Goal: Browse casually: Explore the website without a specific task or goal

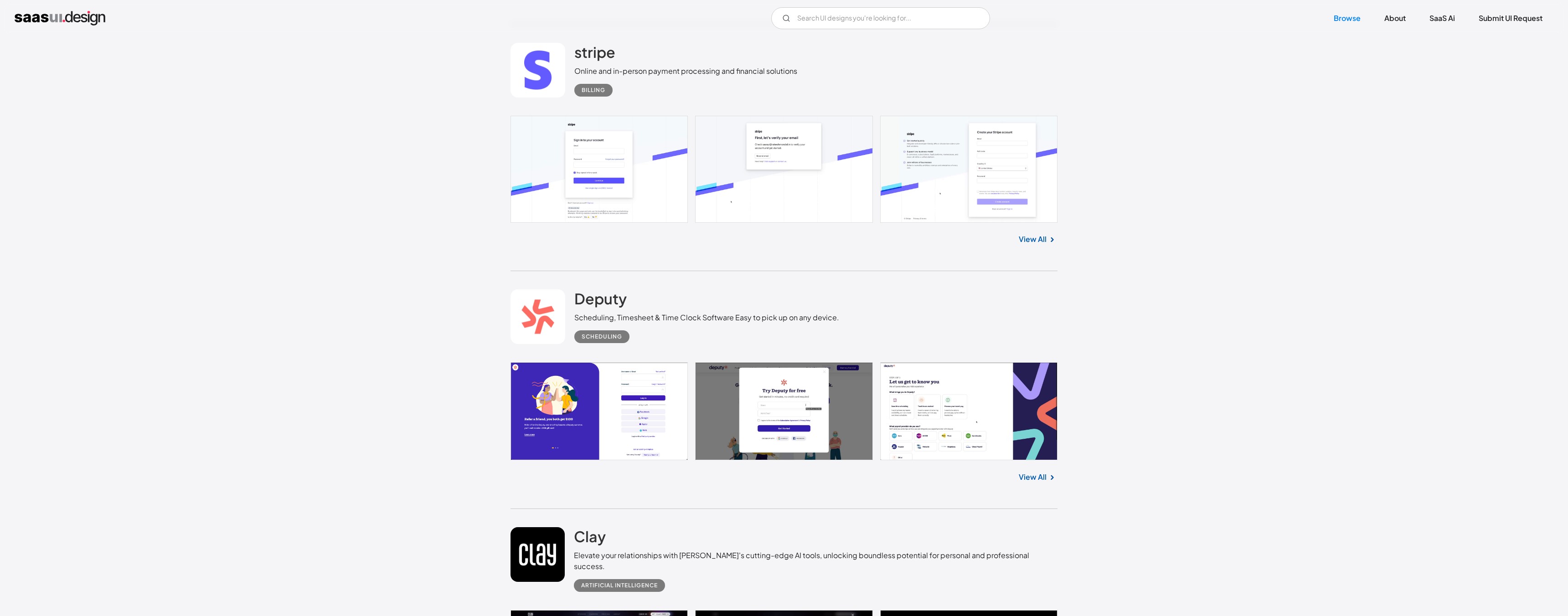
scroll to position [3796, 0]
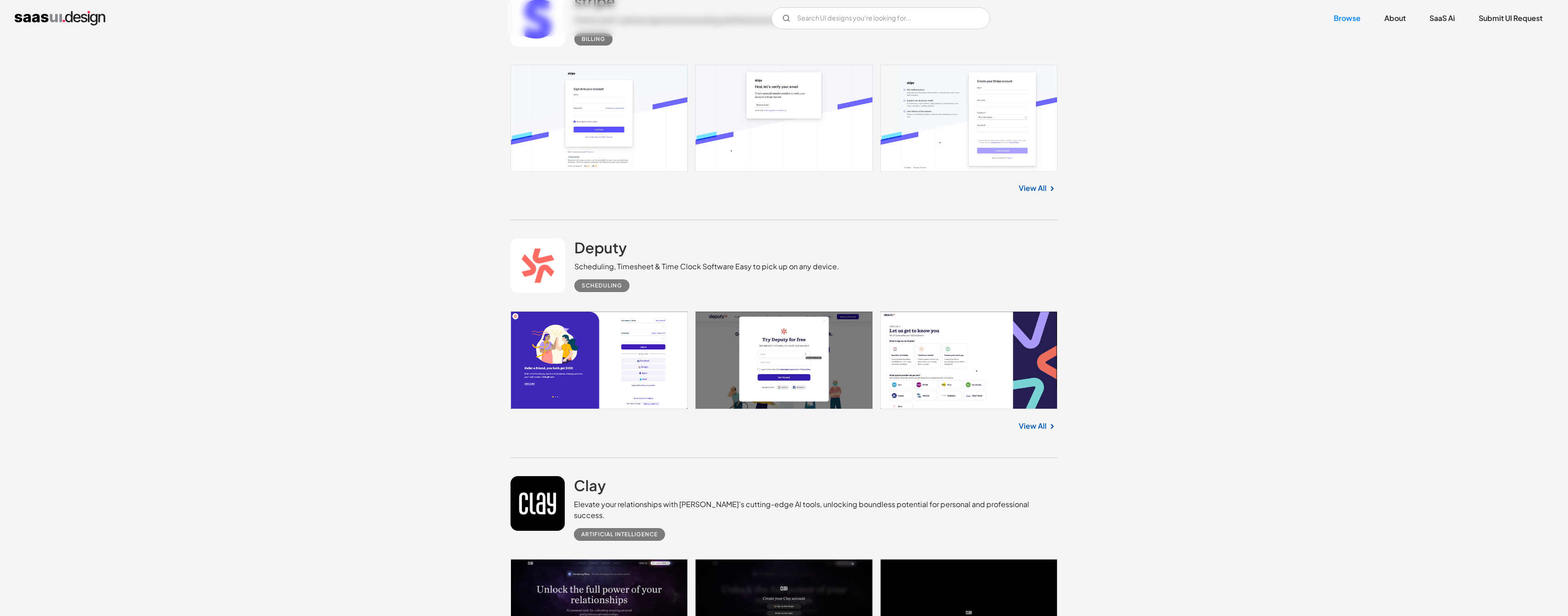
click at [623, 136] on link at bounding box center [784, 118] width 547 height 107
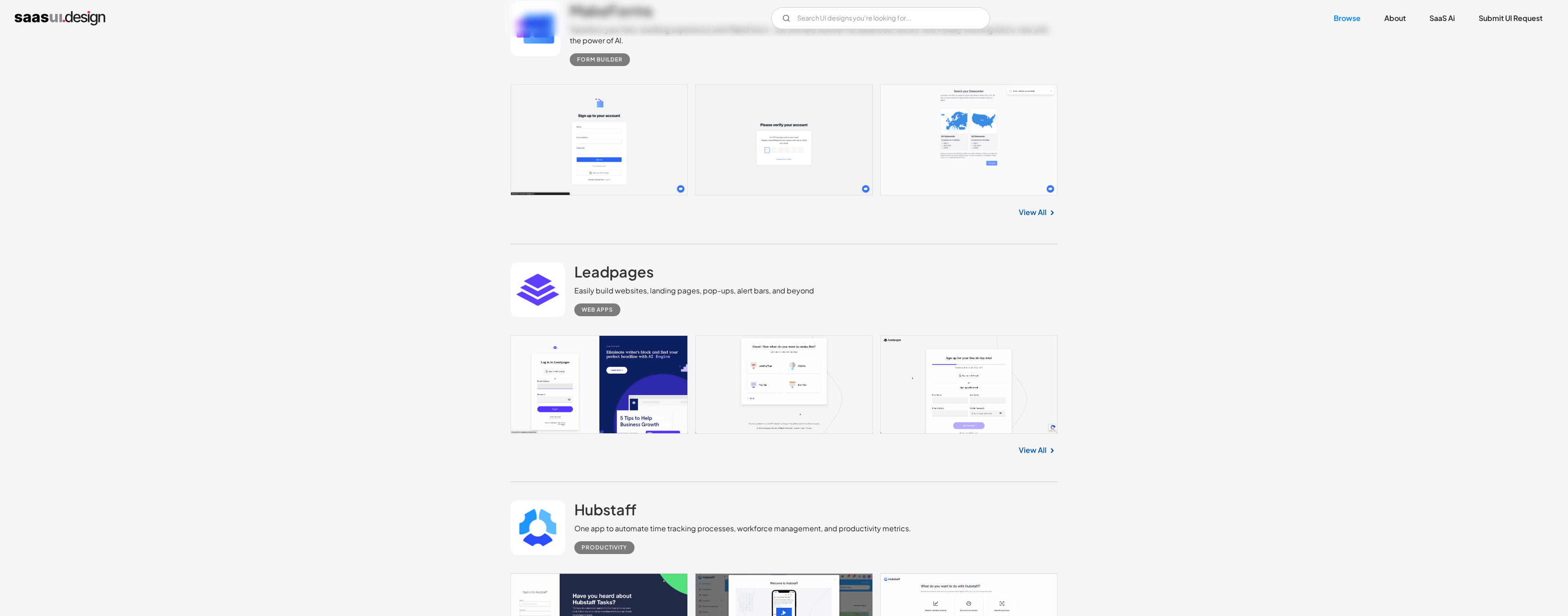
scroll to position [6336, 0]
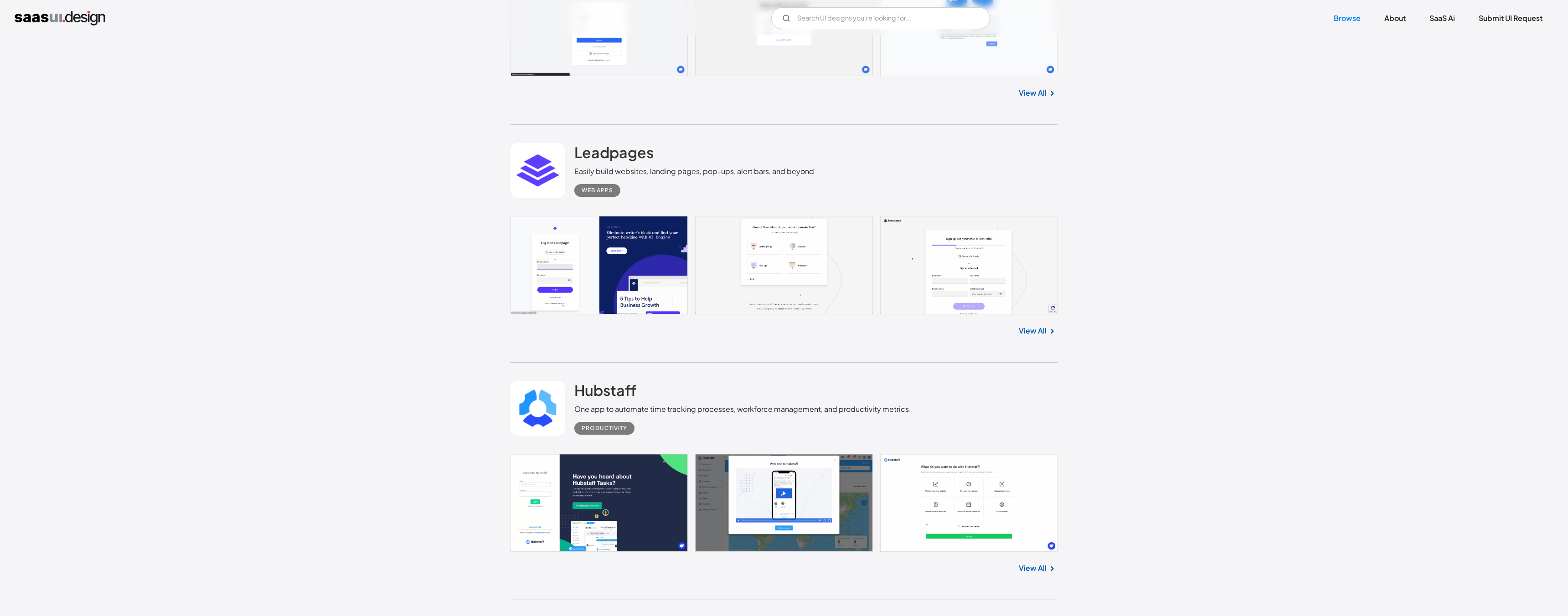
click at [639, 486] on link at bounding box center [784, 503] width 547 height 98
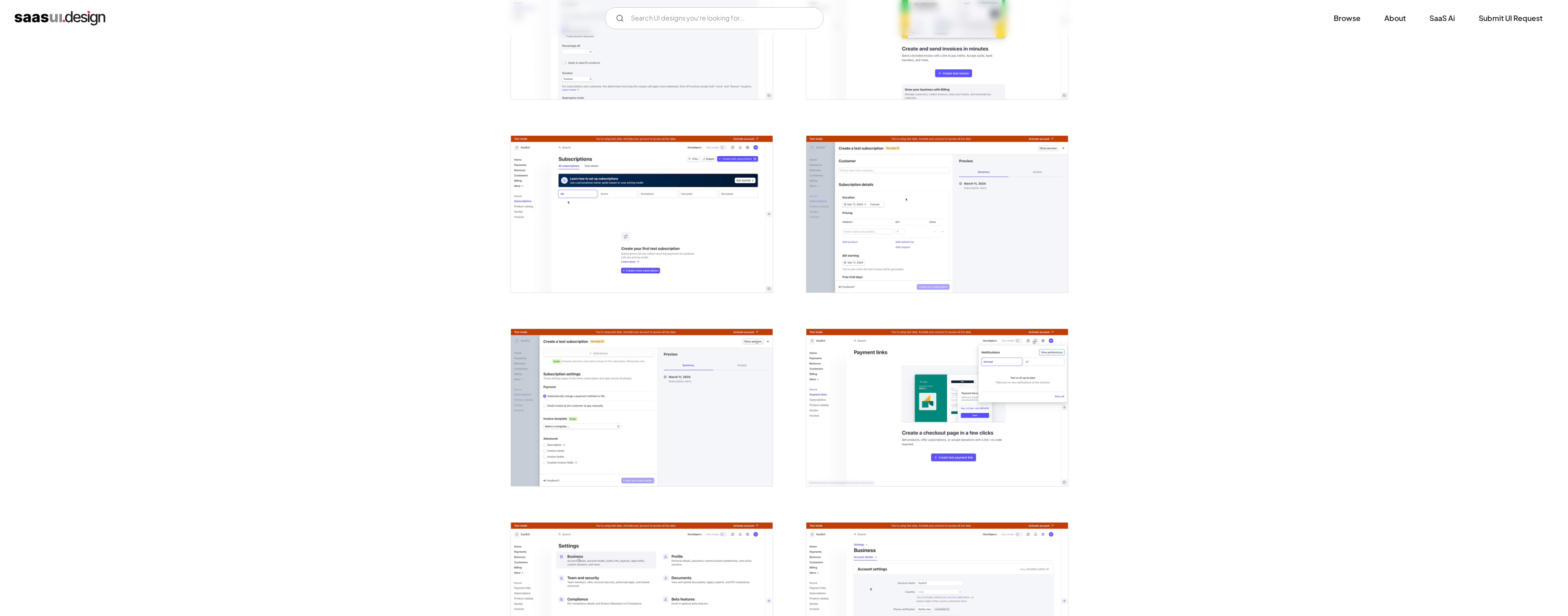
scroll to position [1817, 0]
click at [571, 168] on img "open lightbox" at bounding box center [642, 215] width 262 height 157
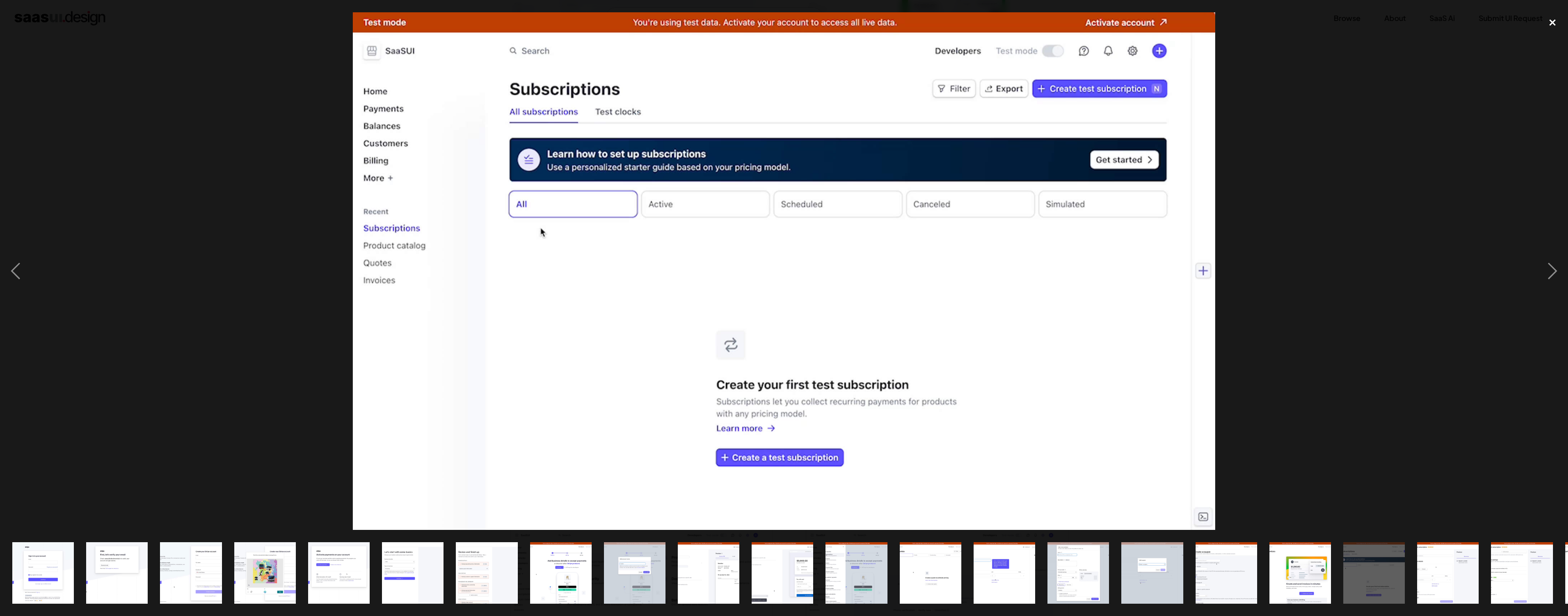
click at [1545, 21] on div "close lightbox" at bounding box center [1553, 22] width 31 height 20
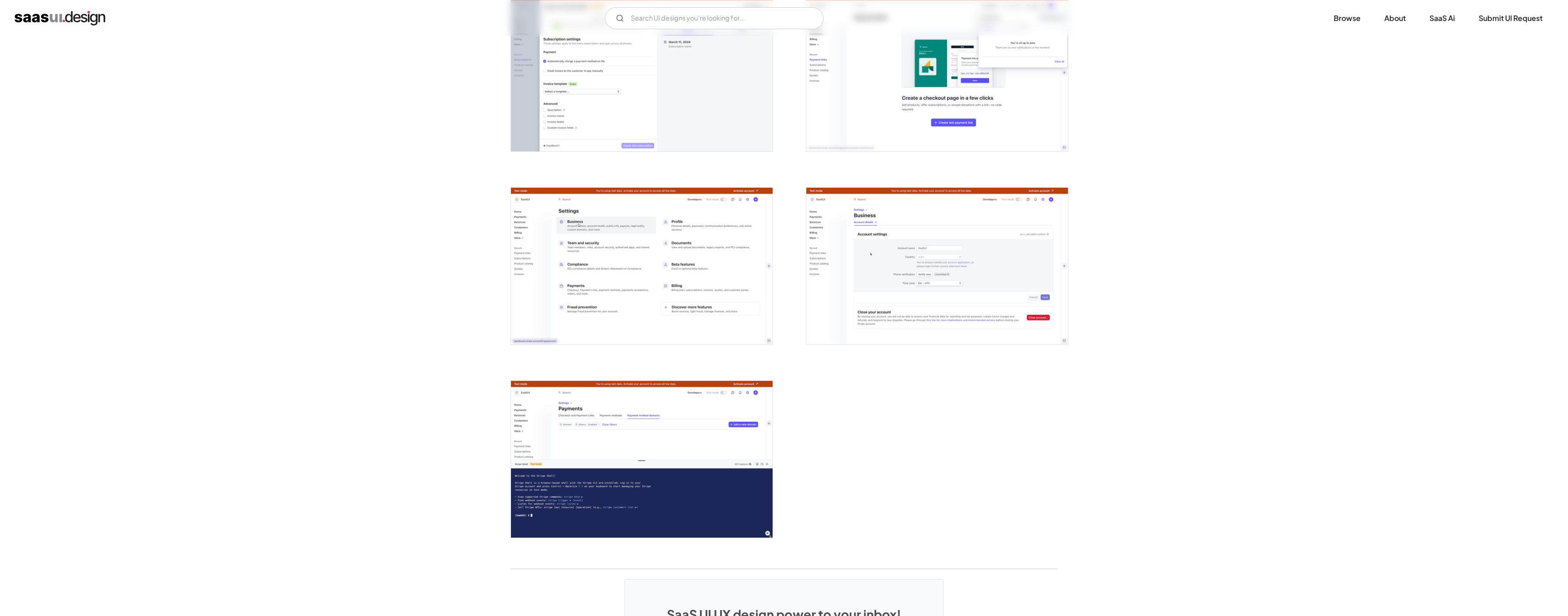
scroll to position [2189, 0]
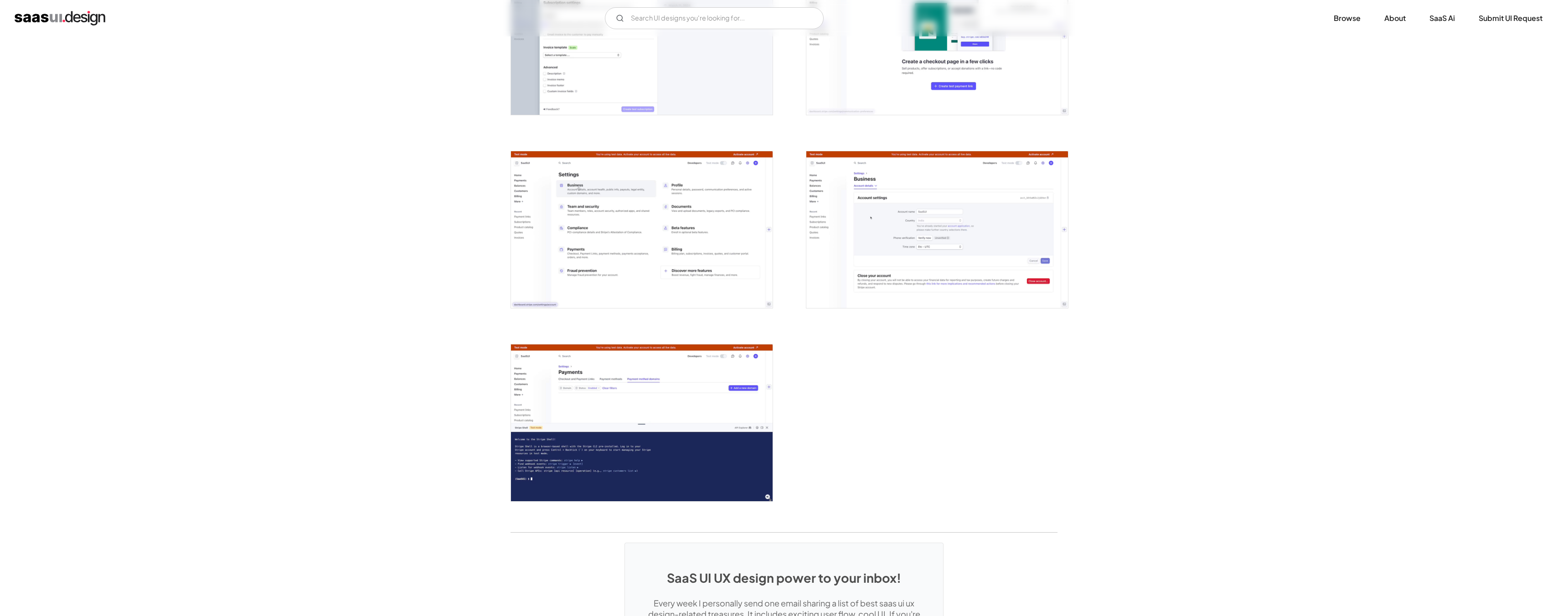
click at [962, 184] on img "open lightbox" at bounding box center [937, 230] width 262 height 157
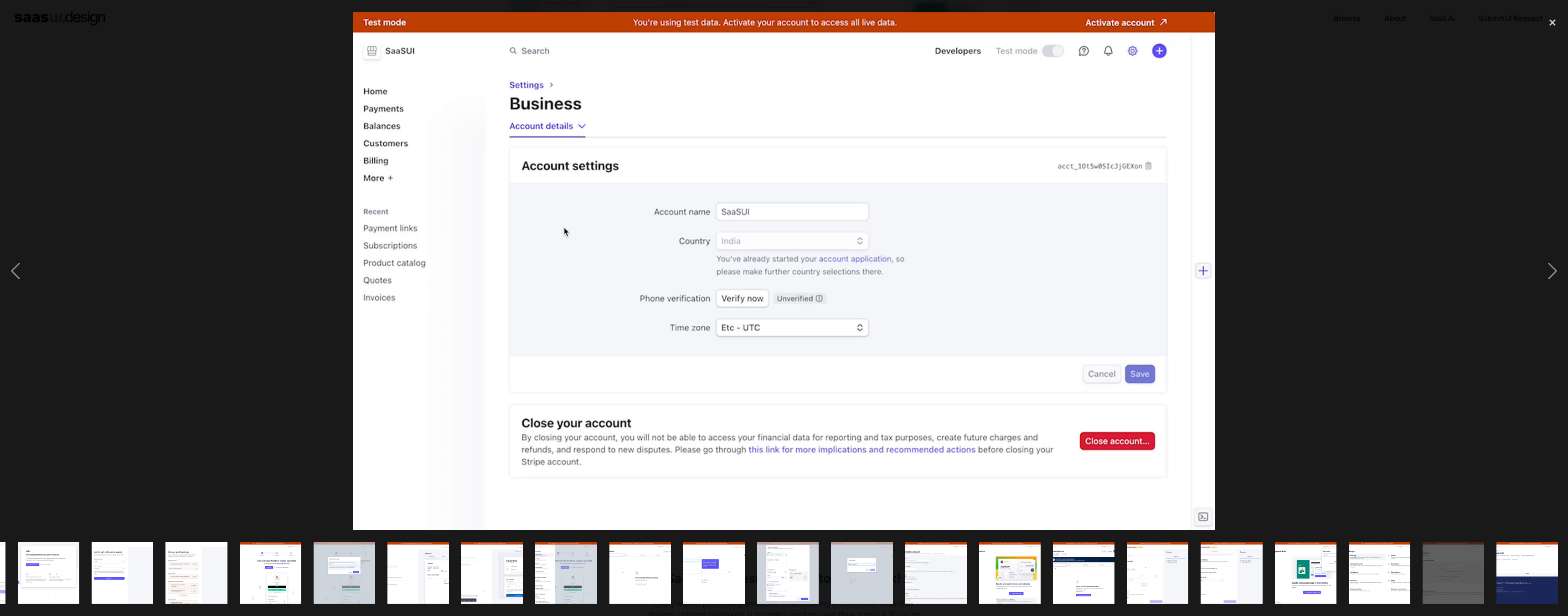
scroll to position [0, 293]
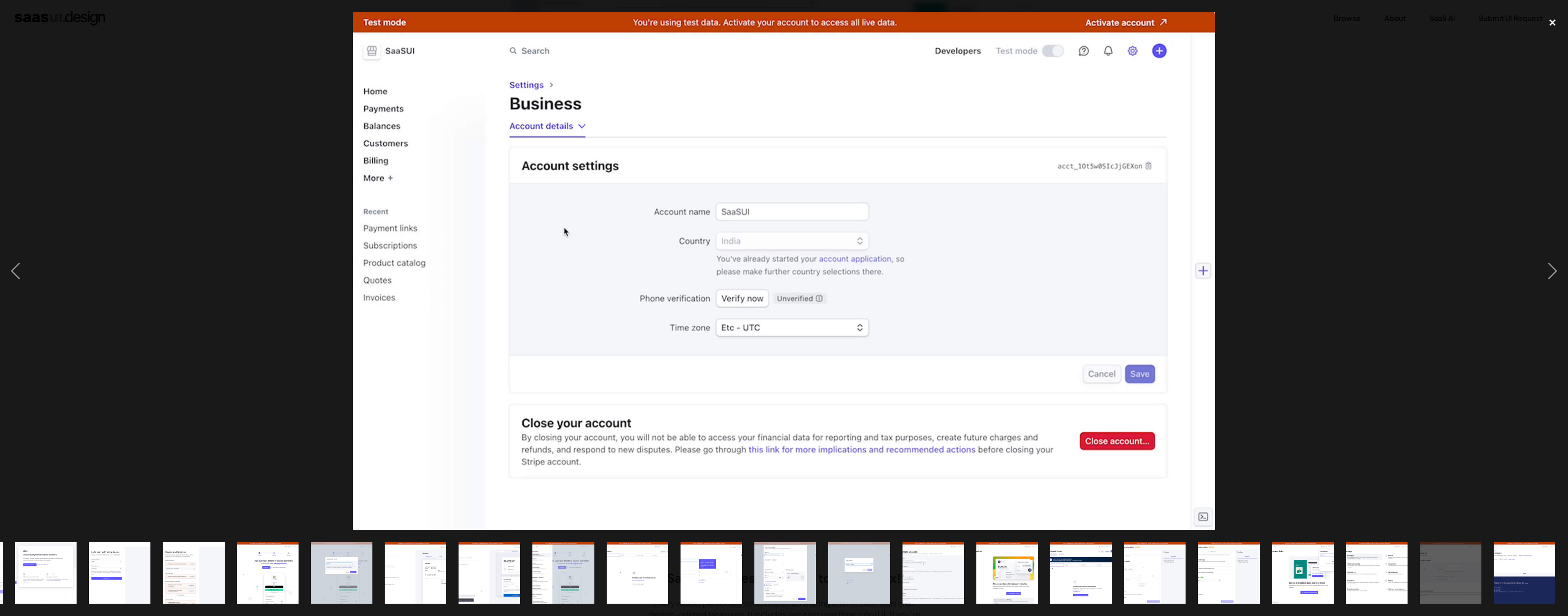
click at [1545, 14] on div "close lightbox" at bounding box center [1553, 22] width 31 height 20
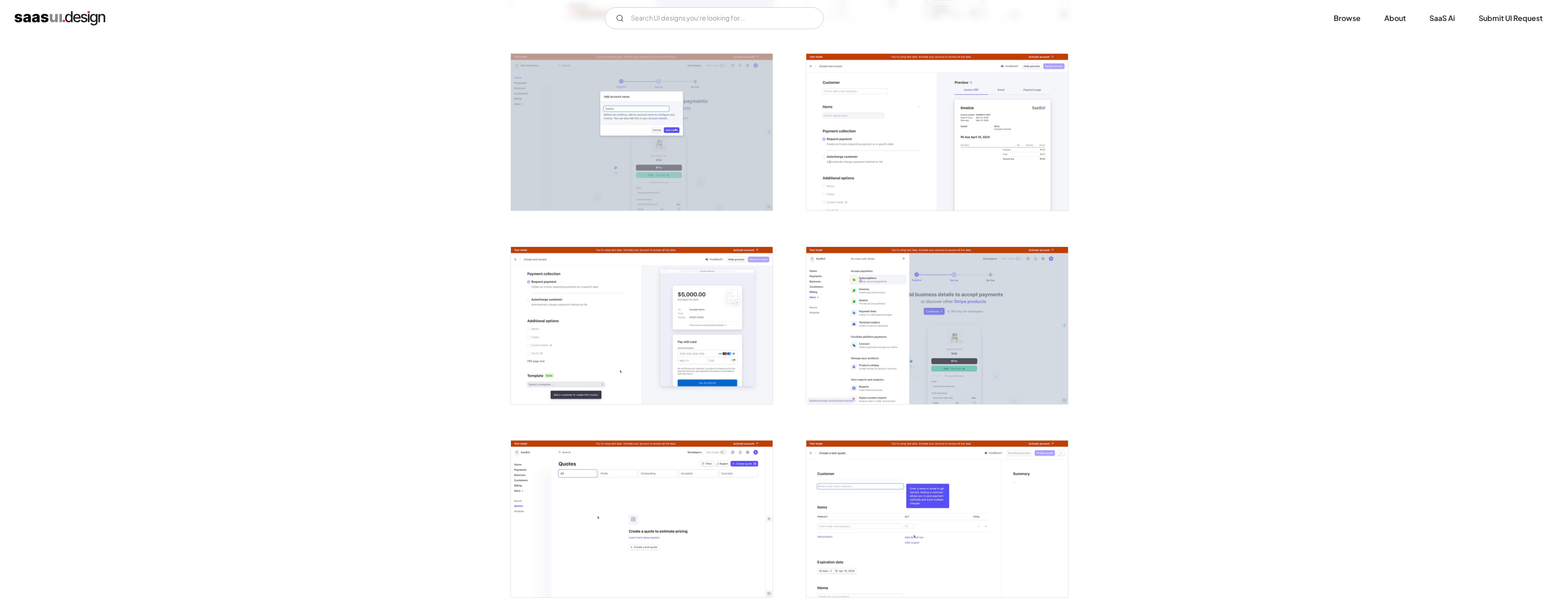
scroll to position [935, 0]
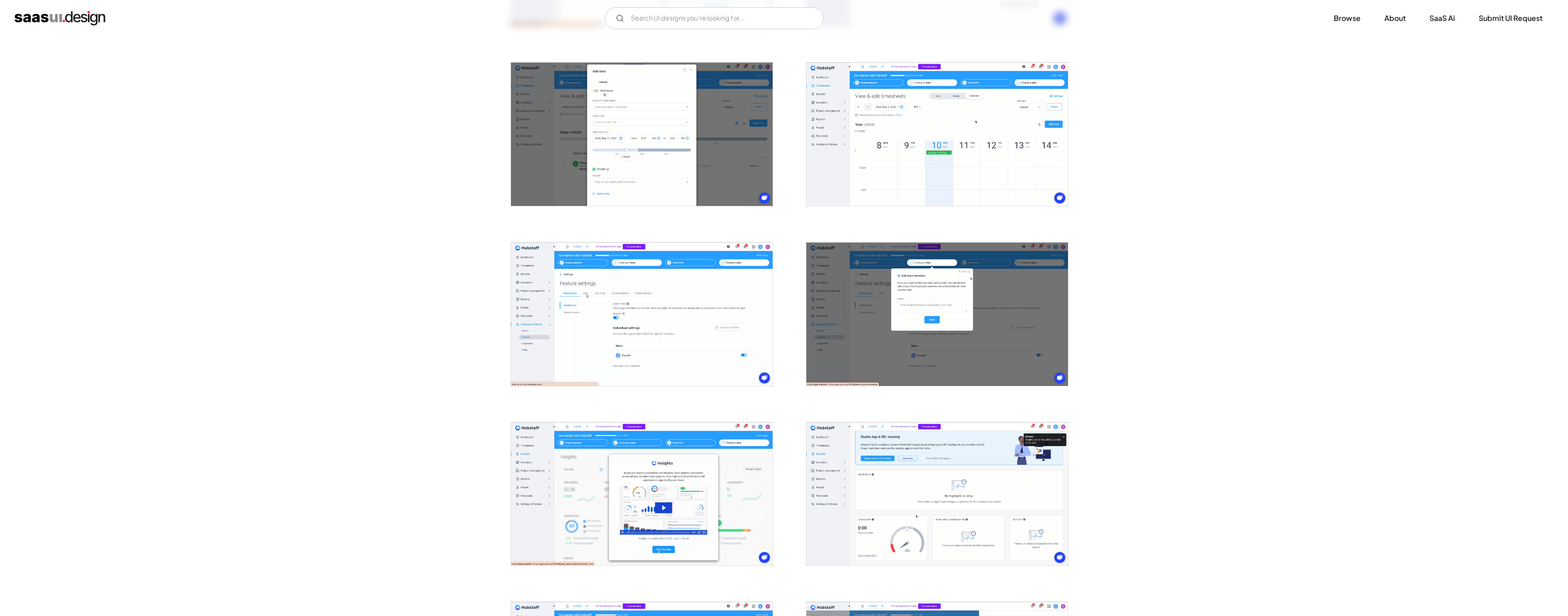
scroll to position [1229, 0]
